Goal: Transaction & Acquisition: Book appointment/travel/reservation

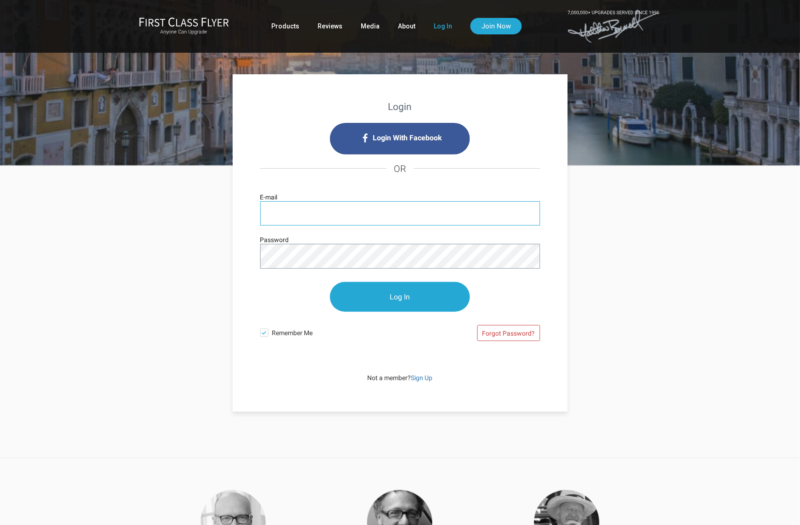
click at [413, 207] on input "E-mail" at bounding box center [400, 213] width 280 height 24
type input "[PERSON_NAME][EMAIL_ADDRESS][PERSON_NAME][DOMAIN_NAME]"
click at [330, 282] on input "Log In" at bounding box center [400, 297] width 140 height 30
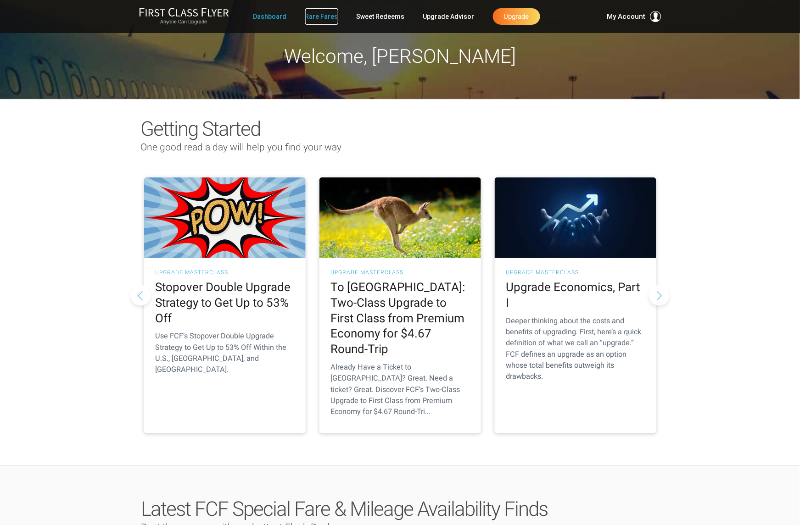
click at [328, 18] on link "Rare Fares" at bounding box center [321, 16] width 33 height 17
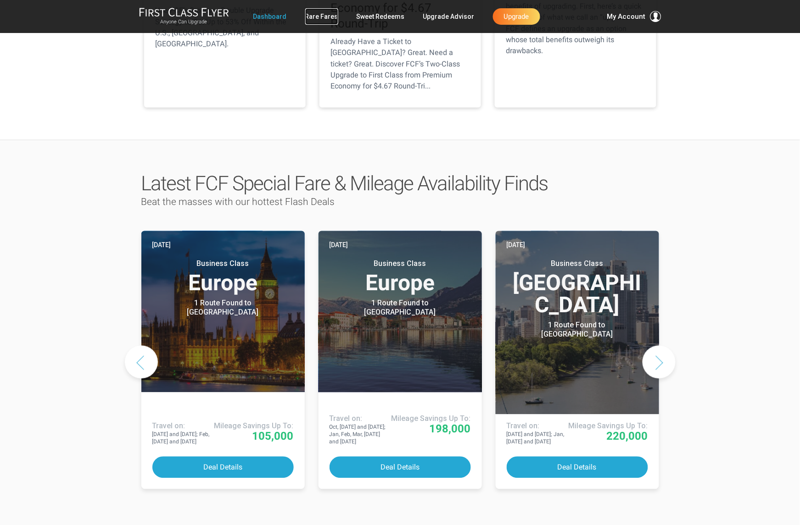
scroll to position [346, 0]
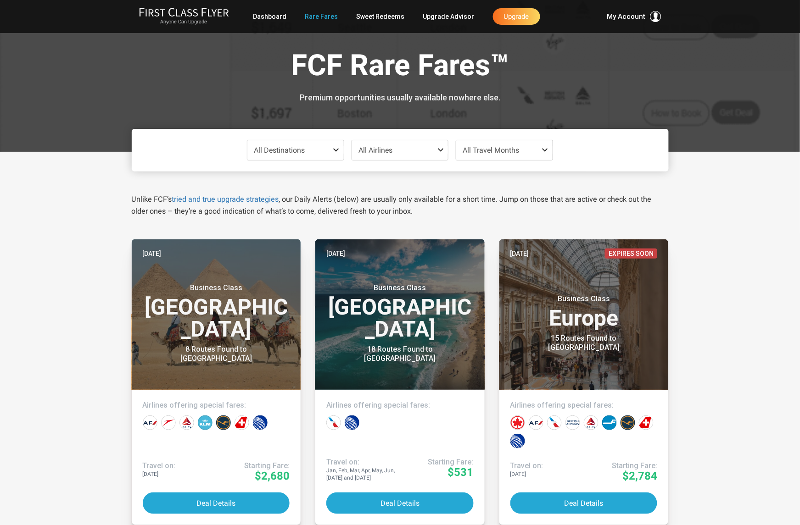
click at [511, 154] on span "All Travel Months" at bounding box center [491, 150] width 56 height 9
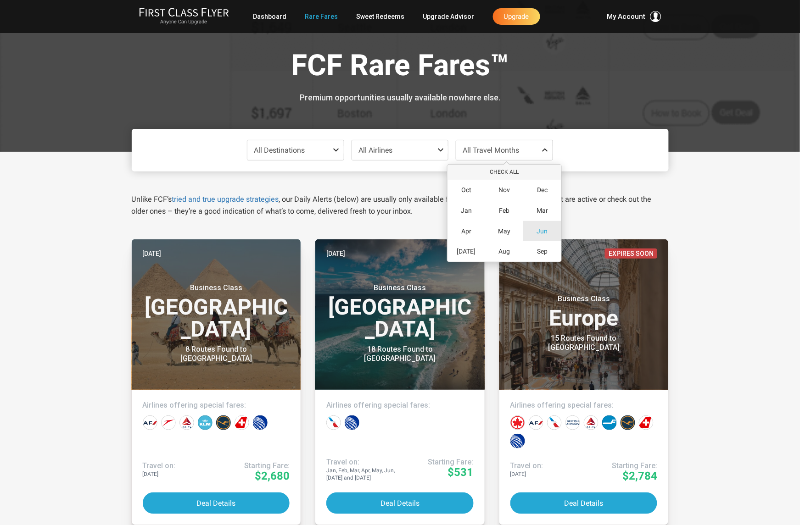
drag, startPoint x: 507, startPoint y: 229, endPoint x: 533, endPoint y: 221, distance: 27.0
click at [507, 229] on span "May" at bounding box center [504, 232] width 12 height 8
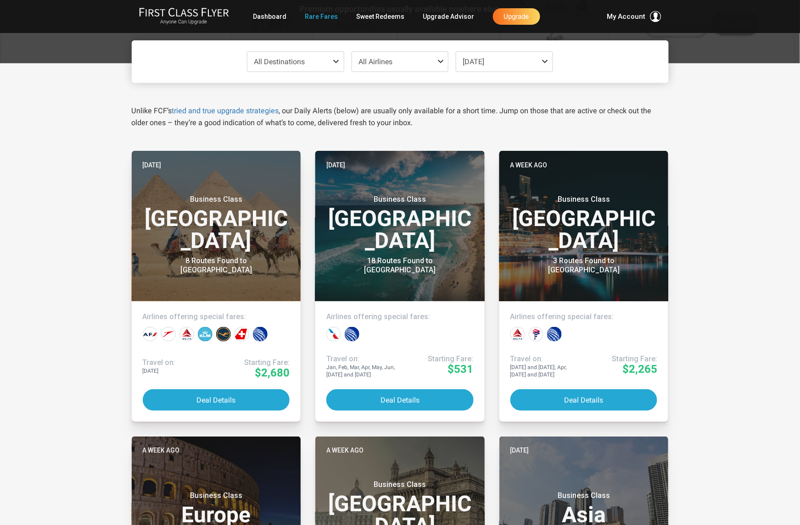
scroll to position [86, 0]
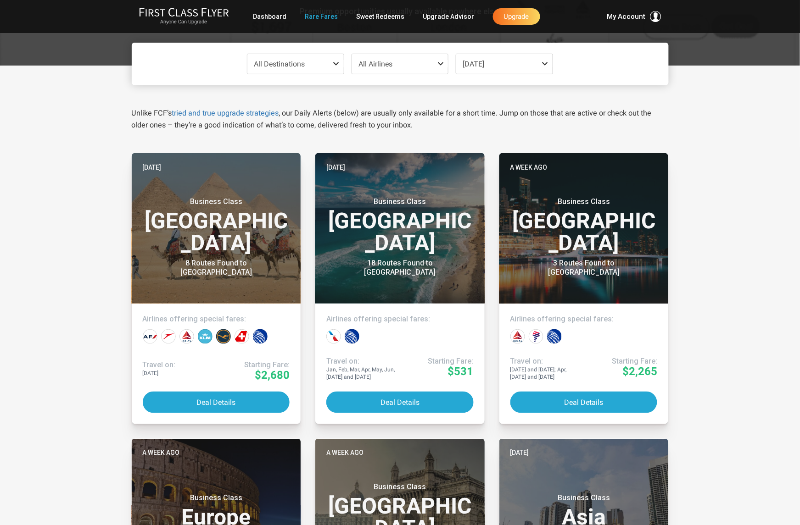
drag, startPoint x: 389, startPoint y: 63, endPoint x: 380, endPoint y: 66, distance: 8.7
click at [389, 63] on span "All Airlines" at bounding box center [375, 64] width 34 height 9
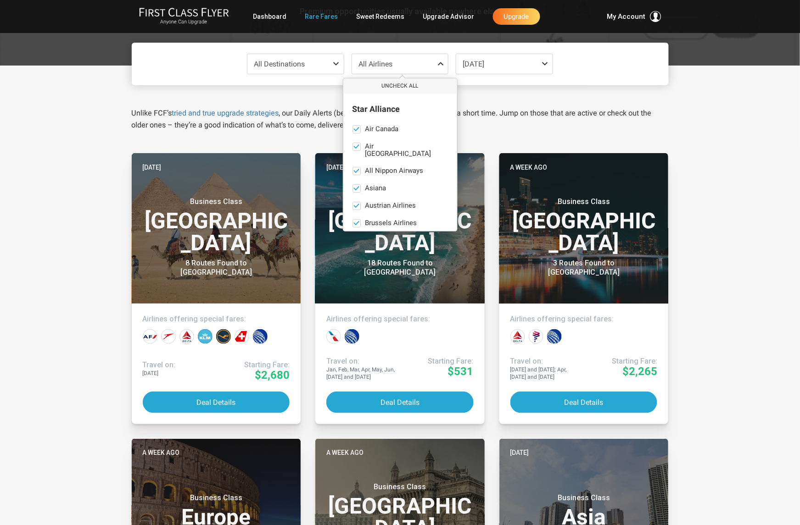
click at [322, 67] on span "All Destinations" at bounding box center [295, 64] width 96 height 20
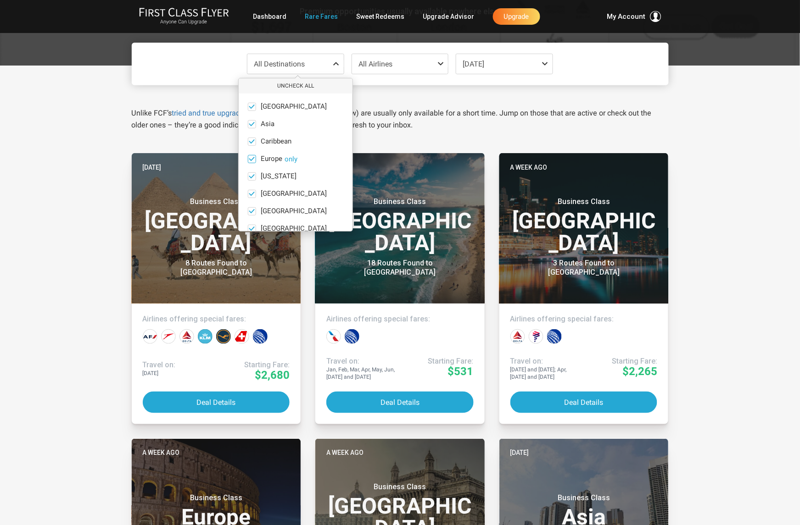
drag, startPoint x: 291, startPoint y: 157, endPoint x: 306, endPoint y: 156, distance: 14.8
click at [291, 157] on button "only" at bounding box center [291, 159] width 13 height 8
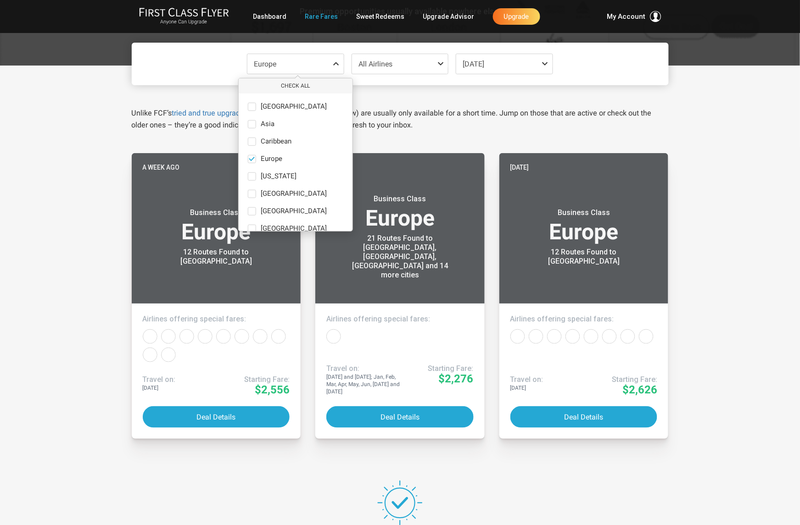
click at [681, 112] on div "Europe Check All Africa only Asia only Caribbean only Europe only Hawaii only I…" at bounding box center [400, 364] width 800 height 597
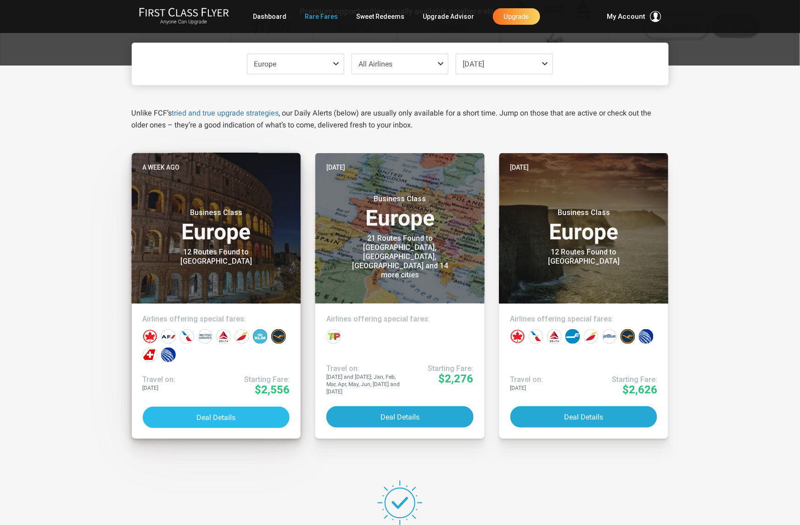
click at [192, 420] on button "Deal Details" at bounding box center [216, 418] width 147 height 22
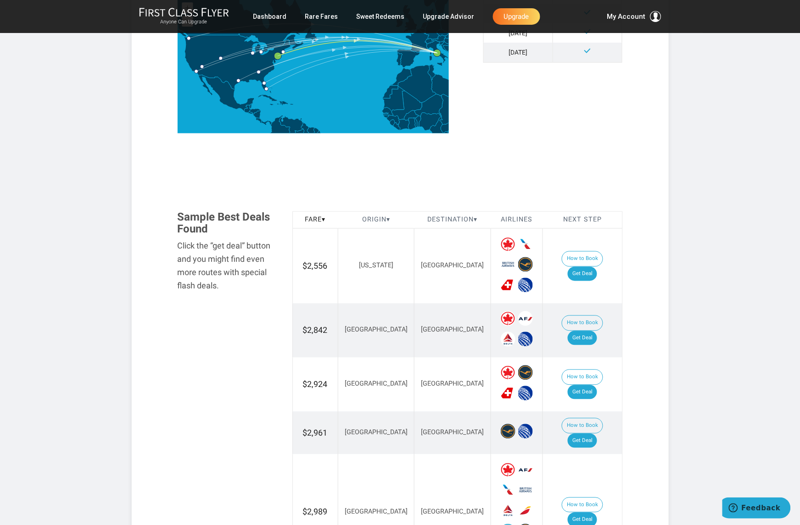
scroll to position [376, 0]
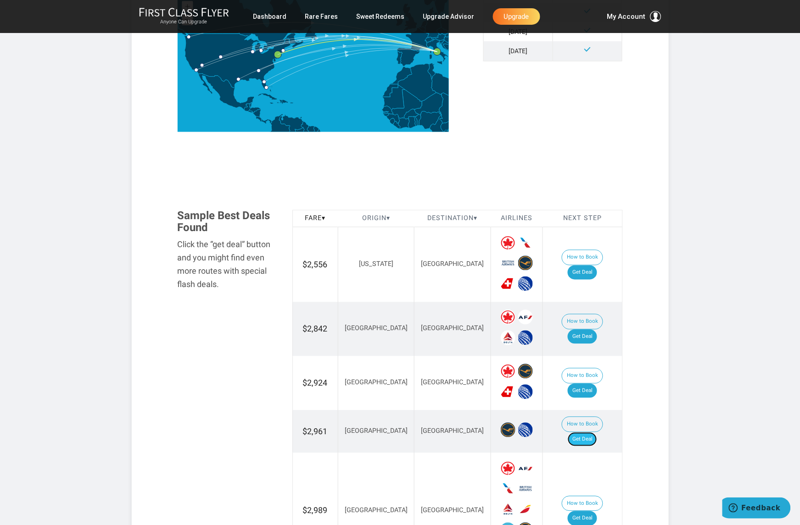
click at [587, 433] on link "Get Deal" at bounding box center [582, 440] width 29 height 15
